Goal: Information Seeking & Learning: Compare options

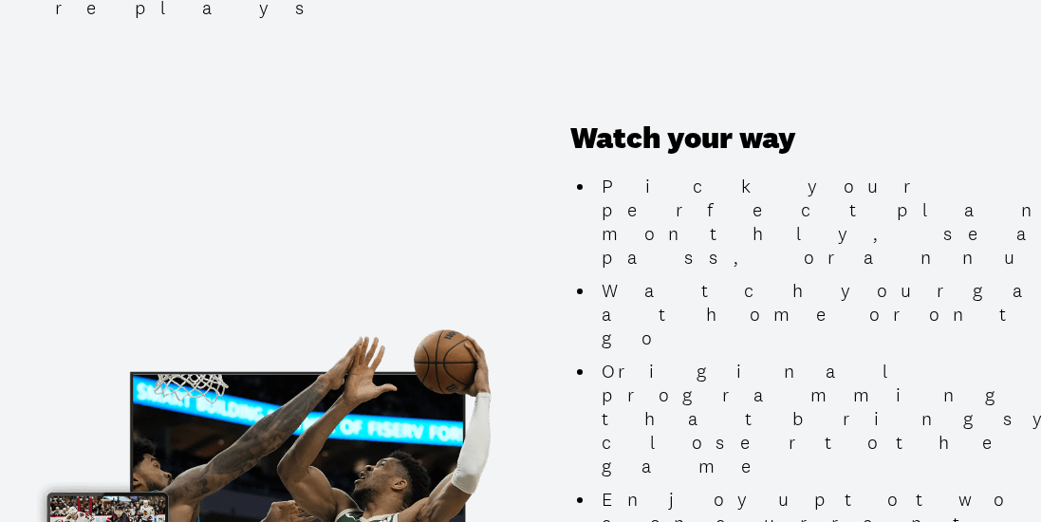
scroll to position [2074, 0]
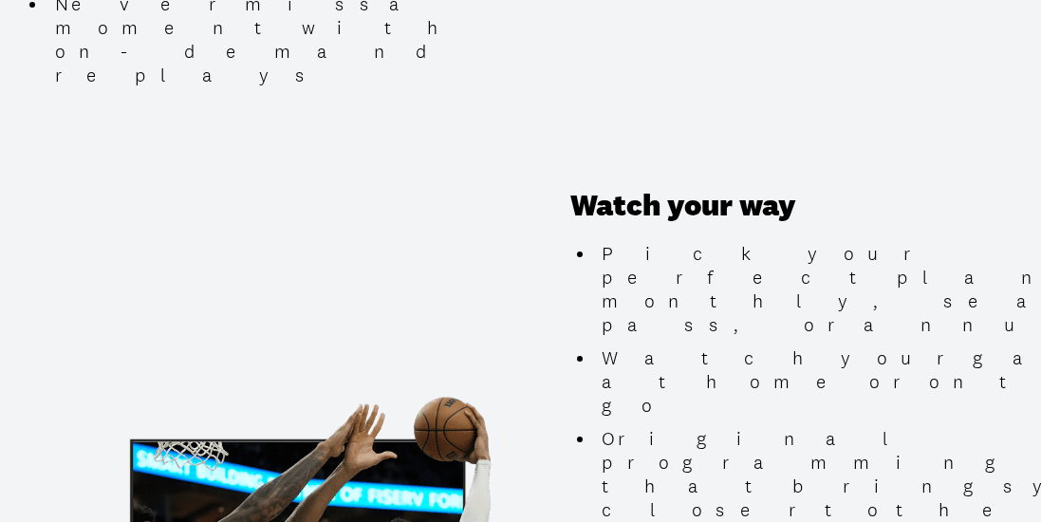
scroll to position [2007, 0]
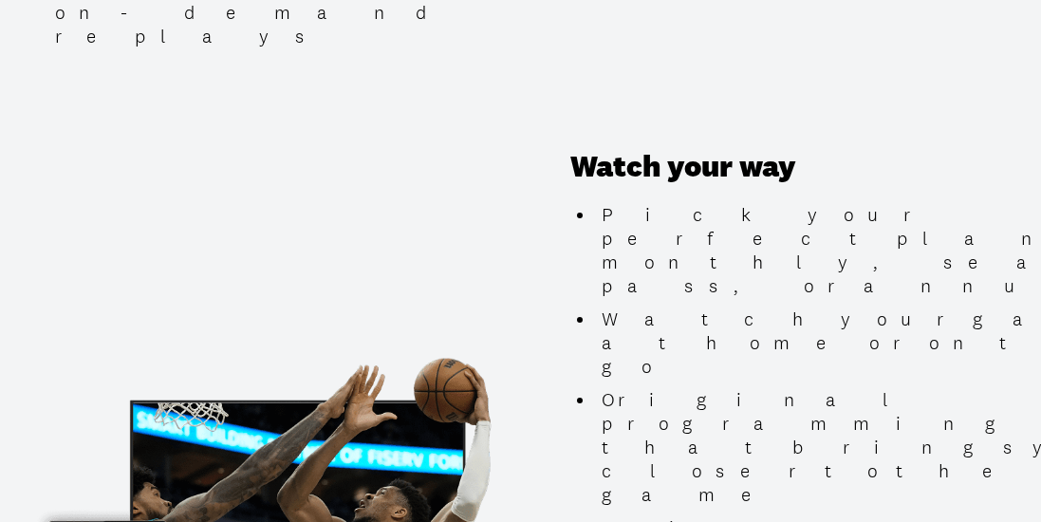
scroll to position [1996, 0]
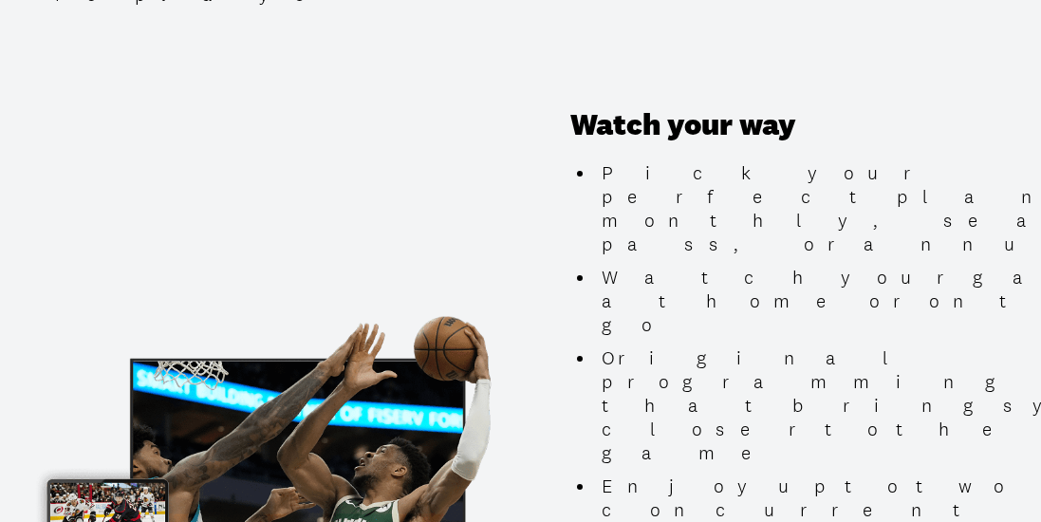
scroll to position [2114, 0]
